Goal: Find specific page/section: Find specific page/section

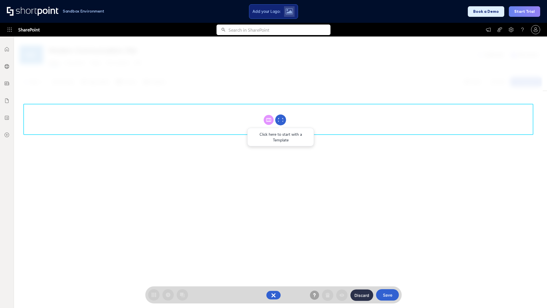
click at [281, 120] on circle at bounding box center [280, 120] width 11 height 11
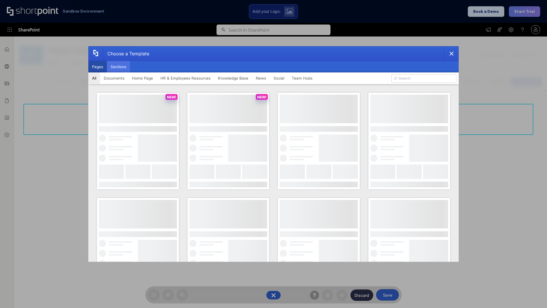
click at [118, 67] on button "Sections" at bounding box center [118, 66] width 23 height 11
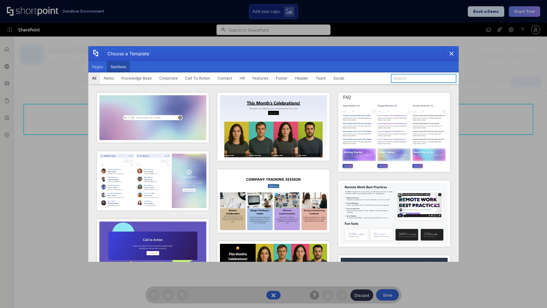
type input "Company Policy"
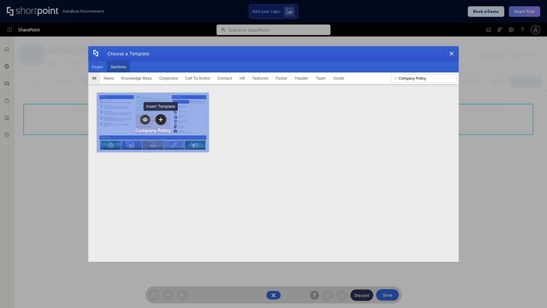
click at [161, 119] on icon "template selector" at bounding box center [161, 119] width 4 height 4
